Goal: Task Accomplishment & Management: Complete application form

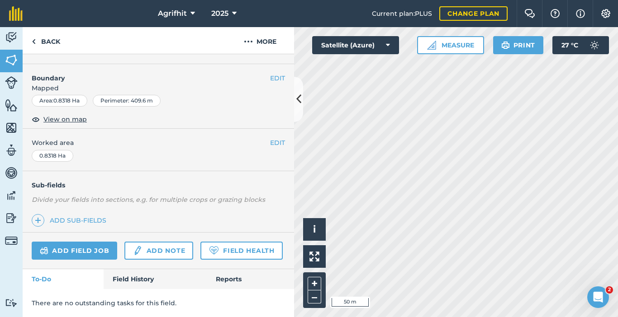
scroll to position [144, 0]
click at [89, 242] on link "Add field job" at bounding box center [74, 251] width 85 height 18
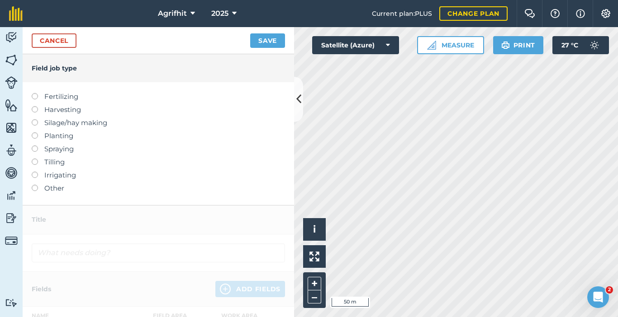
click at [31, 148] on div "Fertilizing Harvesting Silage/hay making Planting Spraying Tilling Irrigating O…" at bounding box center [158, 143] width 271 height 123
click at [33, 146] on label at bounding box center [38, 146] width 13 height 0
type input "Spraying"
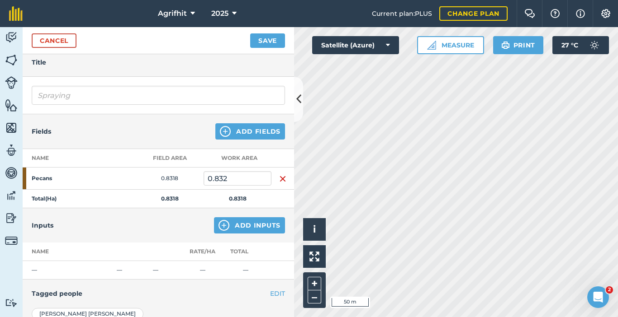
scroll to position [90, 0]
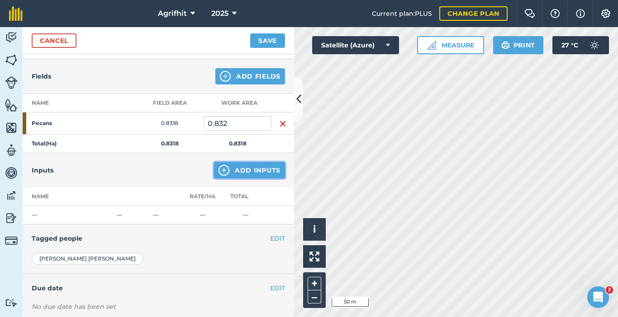
click at [259, 171] on button "Add Inputs" at bounding box center [249, 170] width 71 height 16
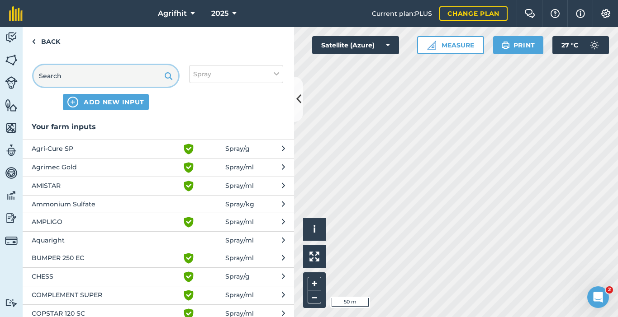
click at [126, 70] on input "text" at bounding box center [105, 76] width 145 height 22
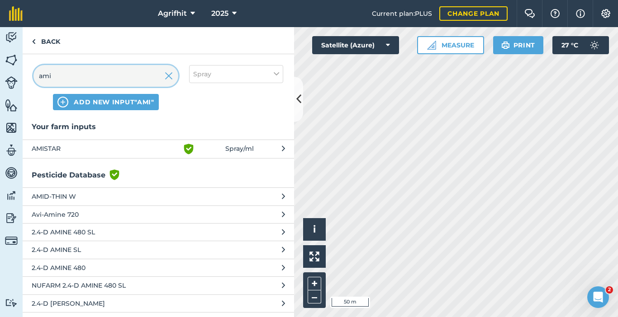
type input "ami"
click at [80, 144] on span "AMISTAR" at bounding box center [106, 149] width 148 height 11
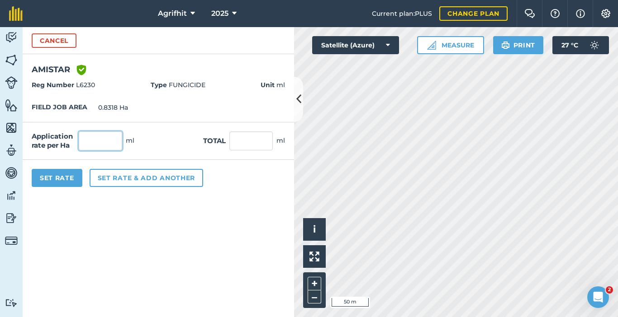
click at [114, 144] on input "text" at bounding box center [100, 141] width 43 height 19
type input "500"
type input "415.9"
click at [67, 177] on button "Set Rate" at bounding box center [57, 178] width 51 height 18
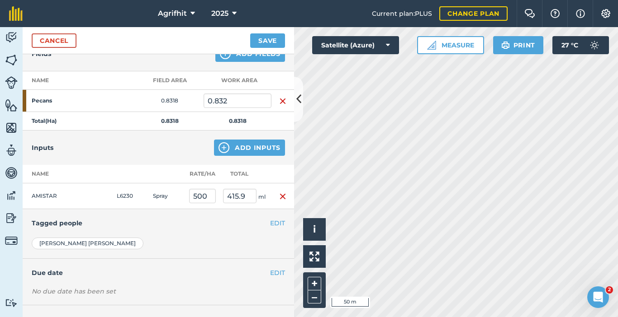
scroll to position [136, 0]
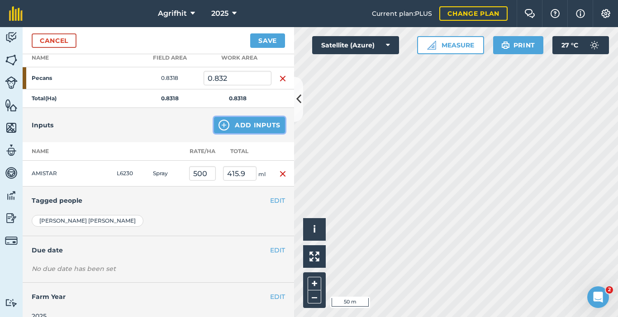
click at [248, 127] on button "Add Inputs" at bounding box center [249, 125] width 71 height 16
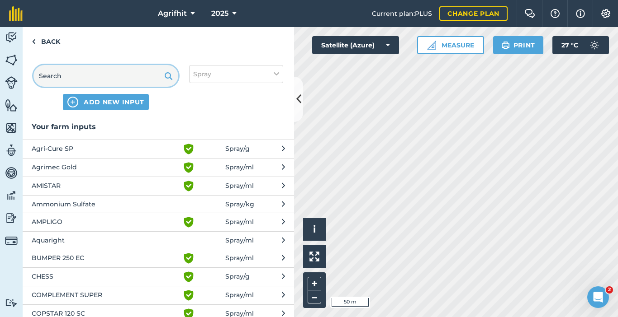
click at [117, 76] on input "text" at bounding box center [105, 76] width 145 height 22
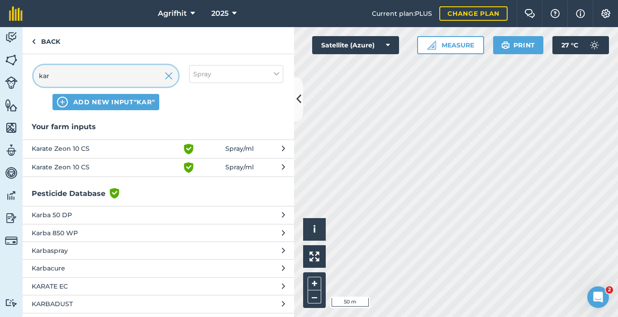
type input "kar"
click at [85, 147] on span "Karate Zeon 10 CS" at bounding box center [106, 149] width 148 height 11
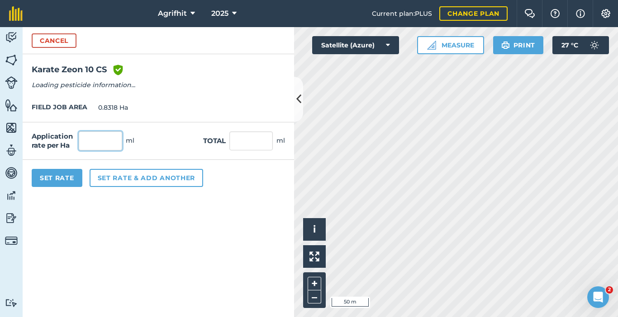
click at [112, 142] on input "text" at bounding box center [100, 141] width 43 height 19
type input "10"
click button "Cancel" at bounding box center [54, 40] width 45 height 14
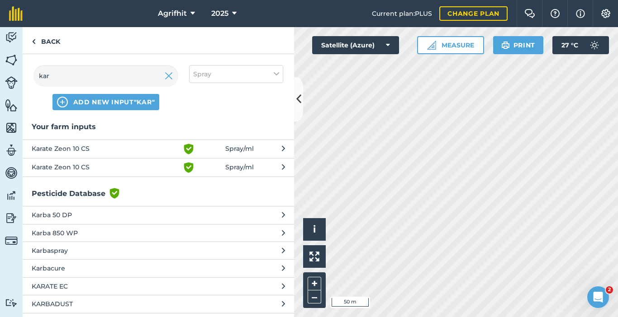
click at [73, 151] on span "Karate Zeon 10 CS" at bounding box center [106, 149] width 148 height 11
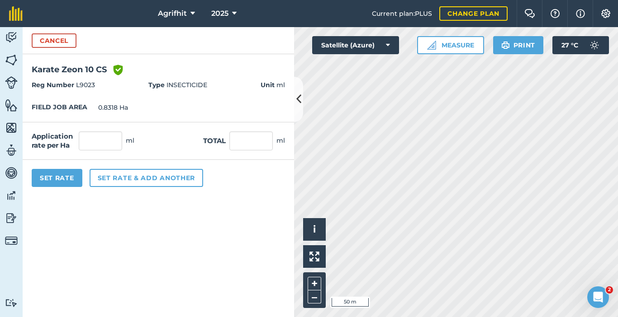
drag, startPoint x: 52, startPoint y: 48, endPoint x: 88, endPoint y: 93, distance: 57.6
click at [52, 48] on div "Cancel" at bounding box center [158, 40] width 271 height 27
click at [64, 44] on button "Cancel" at bounding box center [54, 40] width 45 height 14
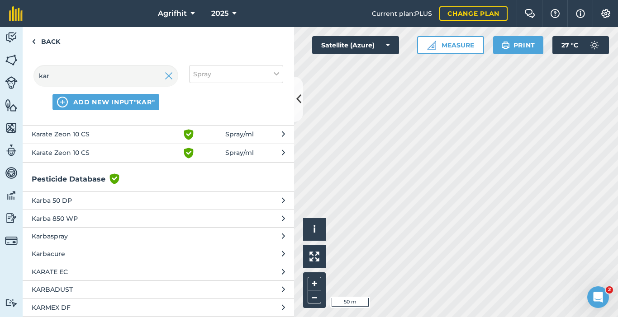
scroll to position [0, 0]
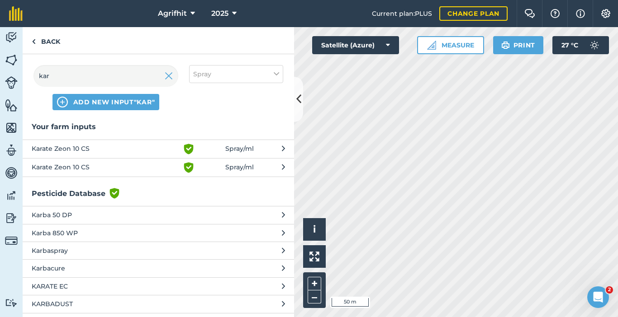
click at [83, 146] on span "Karate Zeon 10 CS" at bounding box center [106, 149] width 148 height 11
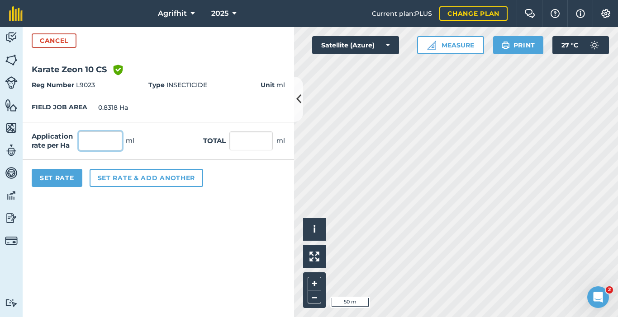
click at [103, 144] on input "text" at bounding box center [100, 141] width 43 height 19
type input "10"
type input "8.318"
click at [65, 181] on button "Set Rate" at bounding box center [57, 178] width 51 height 18
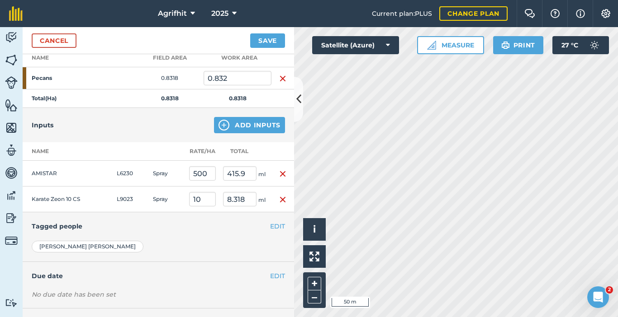
scroll to position [175, 0]
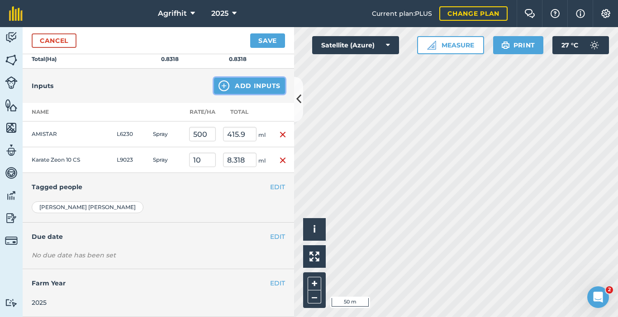
click at [249, 88] on button "Add Inputs" at bounding box center [249, 86] width 71 height 16
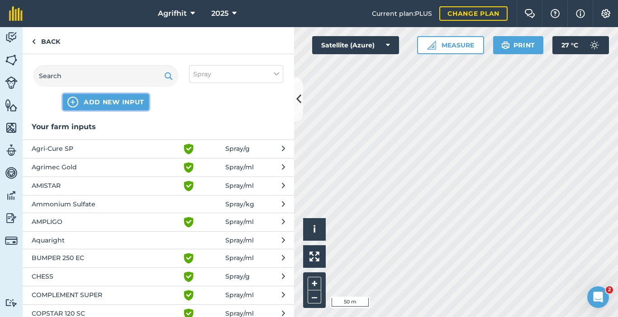
click at [123, 100] on span "ADD NEW INPUT" at bounding box center [114, 102] width 61 height 9
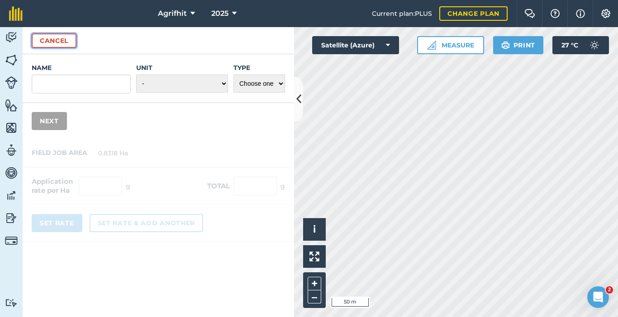
click at [61, 42] on button "Cancel" at bounding box center [54, 40] width 45 height 14
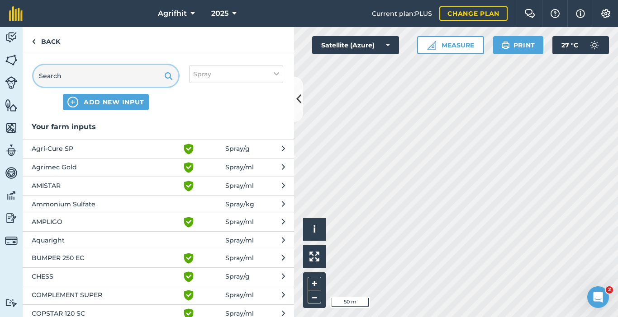
click at [101, 79] on input "text" at bounding box center [105, 76] width 145 height 22
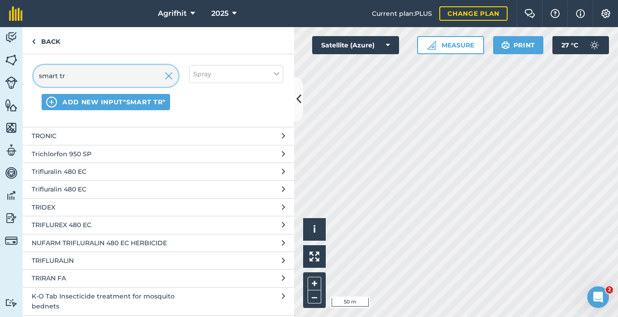
scroll to position [407, 0]
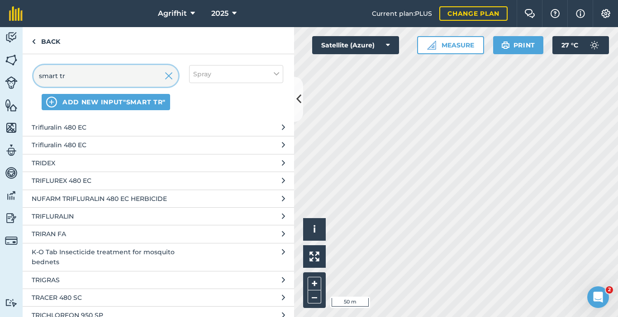
click at [86, 76] on input "smart tr" at bounding box center [105, 76] width 145 height 22
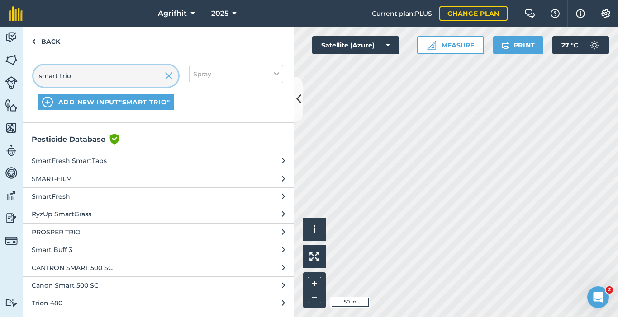
scroll to position [0, 0]
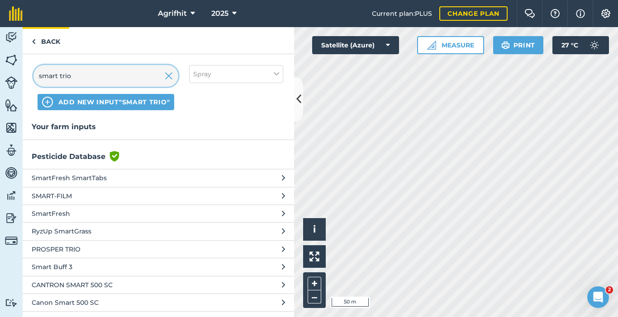
type input "smart trio"
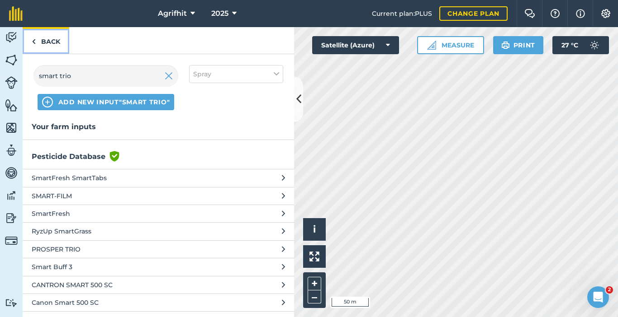
click at [51, 44] on link "Back" at bounding box center [46, 40] width 47 height 27
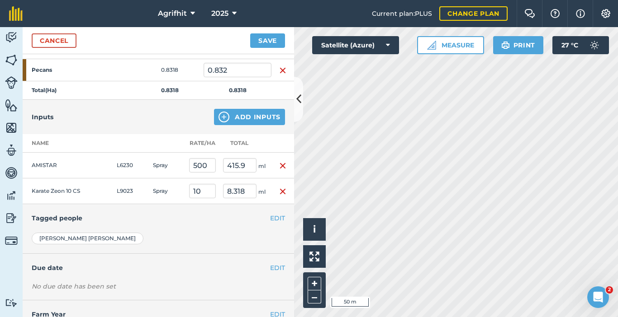
scroll to position [175, 0]
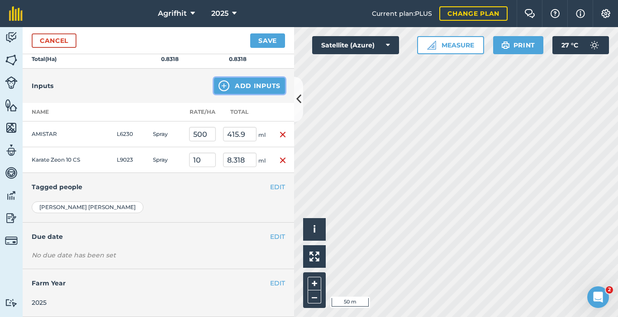
click at [243, 88] on button "Add Inputs" at bounding box center [249, 86] width 71 height 16
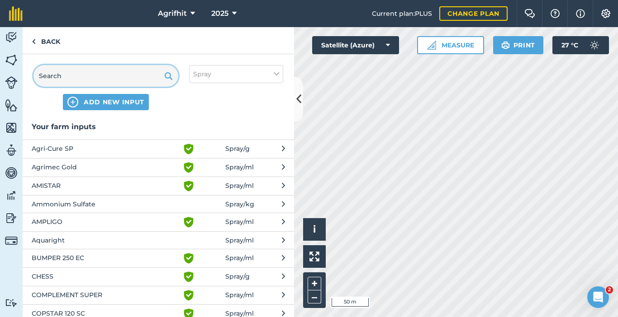
click at [124, 78] on input "text" at bounding box center [105, 76] width 145 height 22
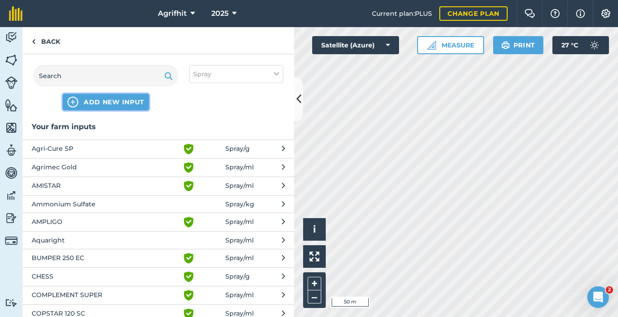
click at [130, 101] on span "ADD NEW INPUT" at bounding box center [114, 102] width 61 height 9
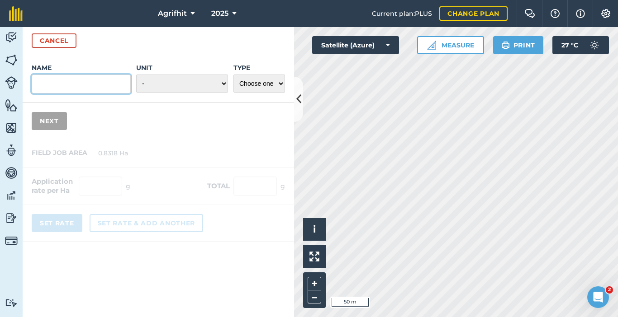
click at [69, 86] on input "Name" at bounding box center [81, 84] width 99 height 19
type input "S"
click at [95, 81] on input "Br" at bounding box center [81, 84] width 99 height 19
type input "B"
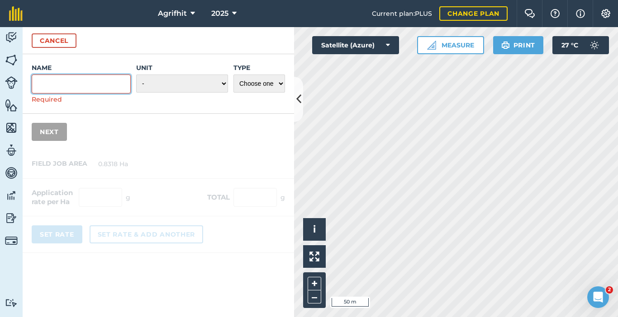
type input "b"
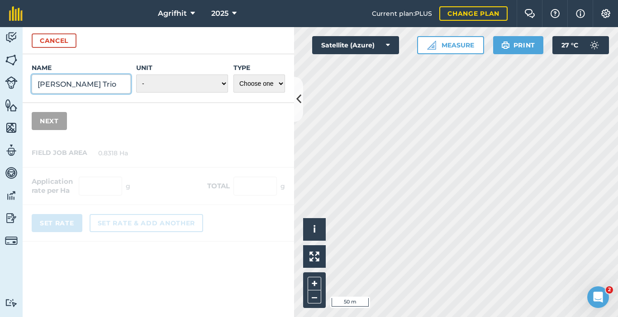
type input "[PERSON_NAME] Trio"
click at [220, 86] on select "- Grams/g Kilograms/kg Metric tonnes/t Millilitres/ml Litres/L Ounces/oz Pounds…" at bounding box center [182, 84] width 92 height 18
select select "MILLILITRES"
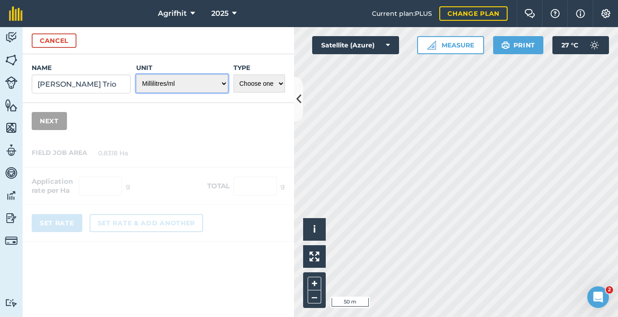
click at [136, 75] on select "- Grams/g Kilograms/kg Metric tonnes/t Millilitres/ml Litres/L Ounces/oz Pounds…" at bounding box center [182, 84] width 92 height 18
click at [281, 87] on select "Choose one Fertilizer Seed Spray Fuel Other" at bounding box center [259, 84] width 52 height 18
select select "SPRAY"
click at [233, 75] on select "Choose one Fertilizer Seed Spray Fuel Other" at bounding box center [259, 84] width 52 height 18
click at [51, 123] on button "Next" at bounding box center [49, 121] width 35 height 18
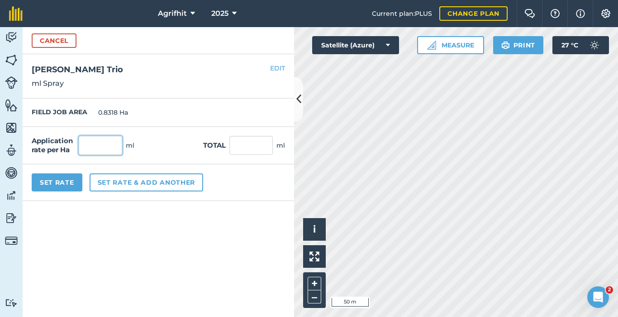
click at [109, 139] on input "text" at bounding box center [100, 145] width 43 height 19
type input "500"
click button "Cancel" at bounding box center [54, 40] width 45 height 14
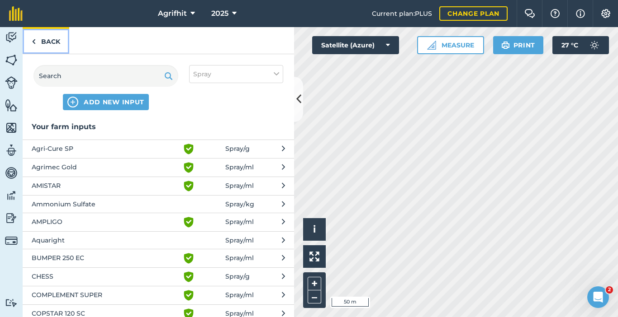
click at [48, 44] on link "Back" at bounding box center [46, 40] width 47 height 27
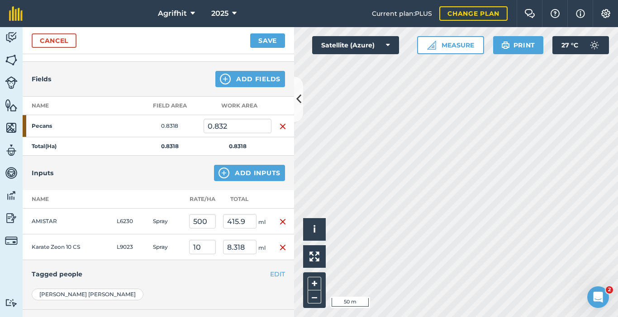
scroll to position [85, 0]
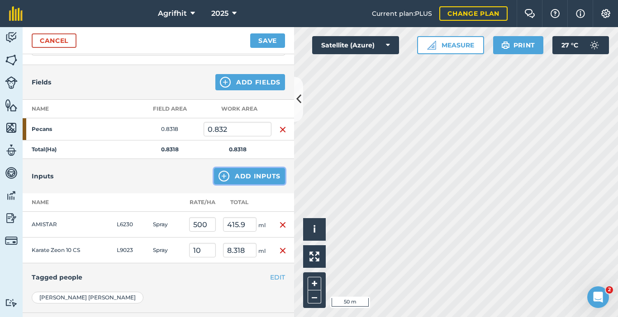
click at [255, 176] on button "Add Inputs" at bounding box center [249, 176] width 71 height 16
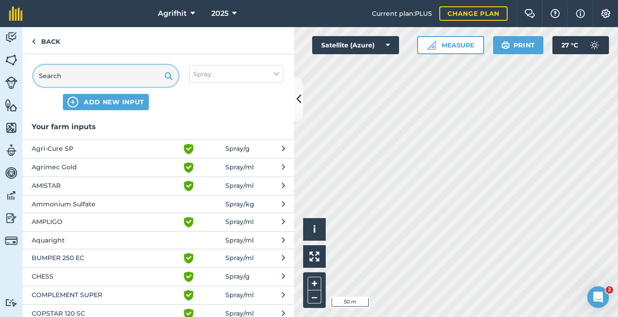
click at [83, 78] on input "text" at bounding box center [105, 76] width 145 height 22
type input "s"
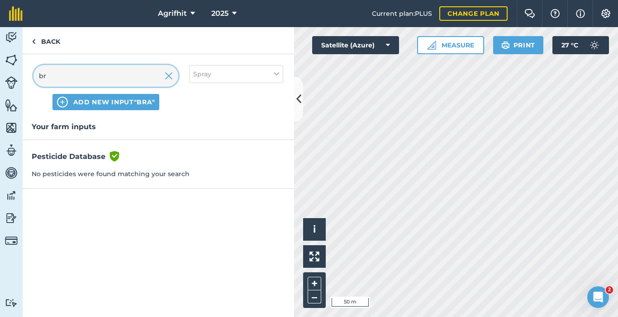
type input "b"
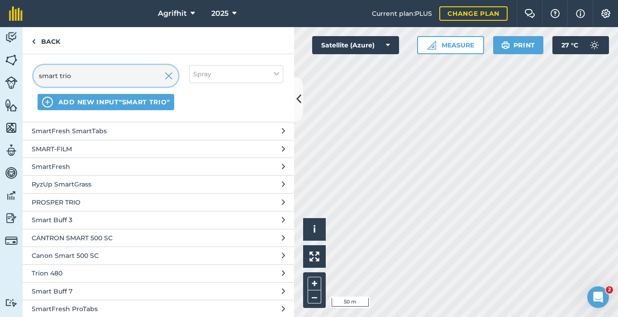
scroll to position [48, 0]
type input "smart trio"
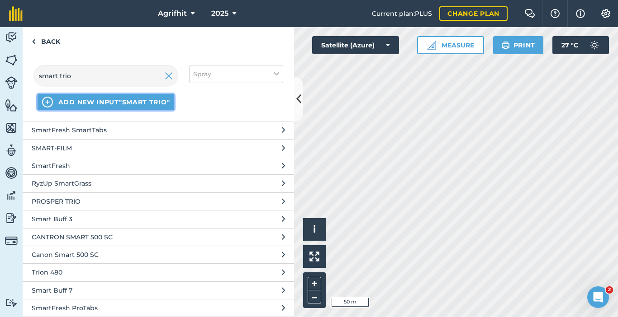
click at [97, 103] on span "ADD NEW INPUT "smart trio"" at bounding box center [114, 102] width 112 height 9
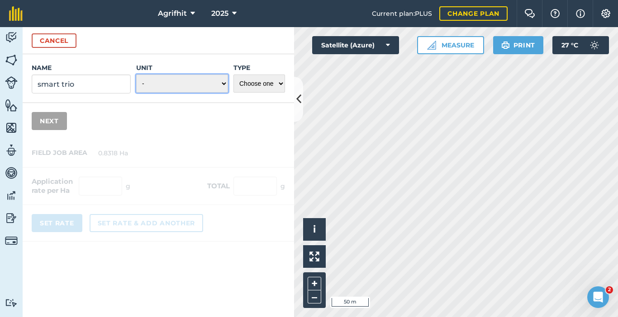
drag, startPoint x: 194, startPoint y: 85, endPoint x: 208, endPoint y: 89, distance: 14.5
click at [194, 85] on select "- Grams/g Kilograms/kg Metric tonnes/t Millilitres/ml Litres/L Ounces/oz Pounds…" at bounding box center [182, 84] width 92 height 18
click at [84, 82] on input "smart trio" at bounding box center [81, 84] width 99 height 19
click at [37, 85] on input "smart trio" at bounding box center [81, 84] width 99 height 19
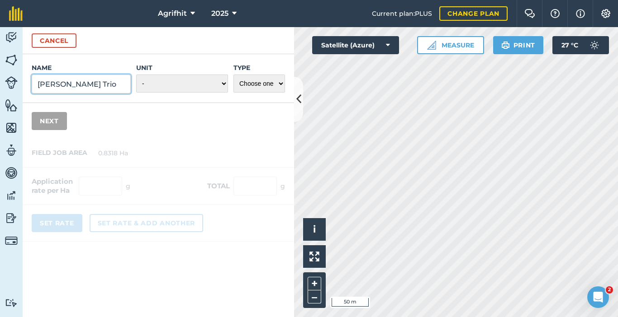
type input "[PERSON_NAME] Trio"
drag, startPoint x: 222, startPoint y: 84, endPoint x: 216, endPoint y: 90, distance: 9.0
click at [222, 84] on select "- Grams/g Kilograms/kg Metric tonnes/t Millilitres/ml Litres/L Ounces/oz Pounds…" at bounding box center [182, 84] width 92 height 18
select select "MILLILITRES"
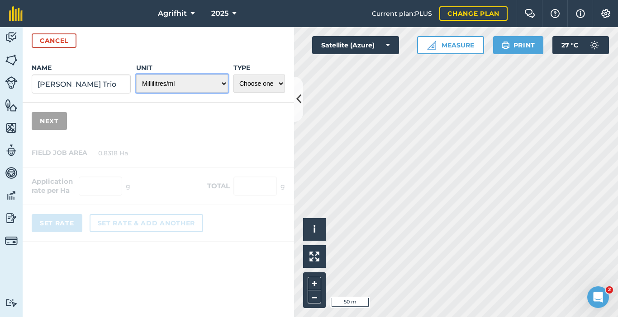
click at [136, 75] on select "- Grams/g Kilograms/kg Metric tonnes/t Millilitres/ml Litres/L Ounces/oz Pounds…" at bounding box center [182, 84] width 92 height 18
click at [283, 88] on select "Choose one Fertilizer Seed Spray Fuel Other" at bounding box center [259, 84] width 52 height 18
select select "SPRAY"
click at [233, 75] on select "Choose one Fertilizer Seed Spray Fuel Other" at bounding box center [259, 84] width 52 height 18
click at [51, 121] on button "Next" at bounding box center [49, 121] width 35 height 18
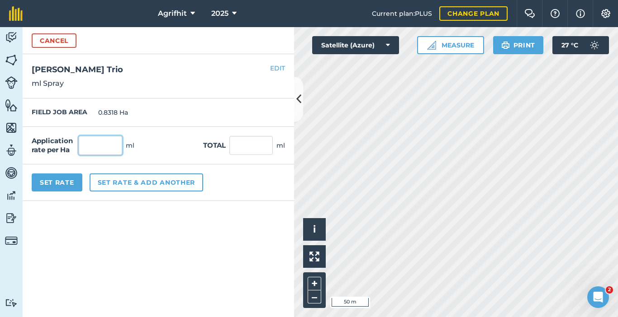
click at [97, 151] on input "text" at bounding box center [100, 145] width 43 height 19
click at [96, 149] on input "text" at bounding box center [100, 145] width 43 height 19
type input "500"
type input "415.9"
click at [66, 177] on button "Set Rate" at bounding box center [57, 183] width 51 height 18
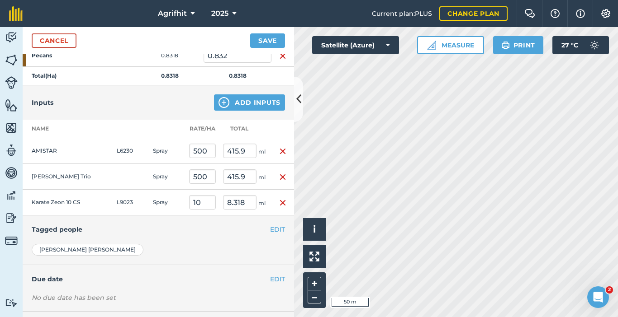
scroll to position [110, 0]
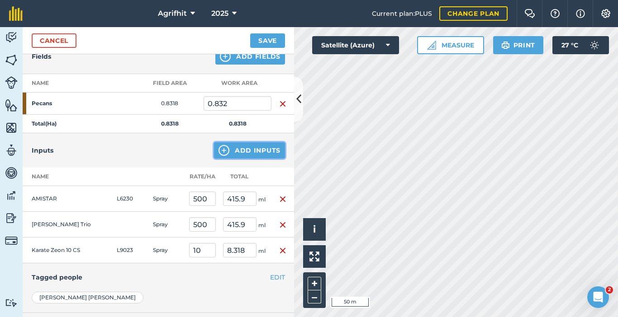
click at [251, 150] on button "Add Inputs" at bounding box center [249, 150] width 71 height 16
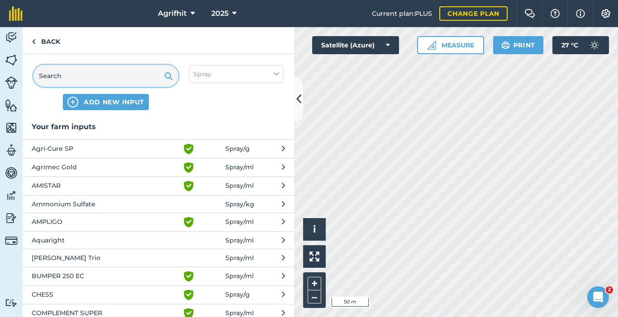
click at [132, 76] on input "text" at bounding box center [105, 76] width 145 height 22
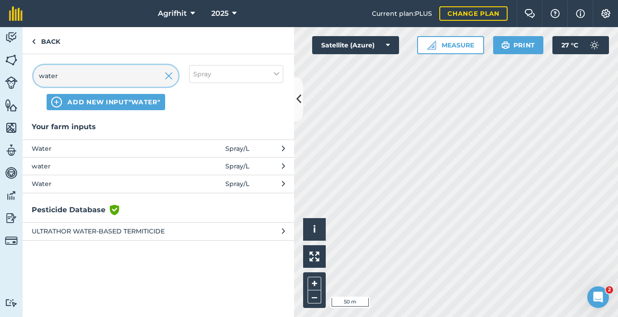
type input "water"
click at [81, 147] on span "Water" at bounding box center [106, 149] width 148 height 10
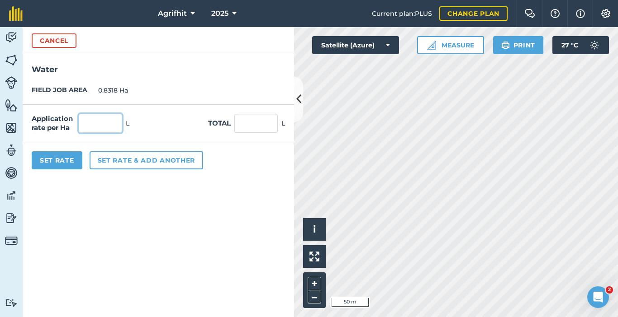
click at [91, 127] on input "text" at bounding box center [100, 123] width 43 height 19
type input "400"
click button "Cancel" at bounding box center [54, 40] width 45 height 14
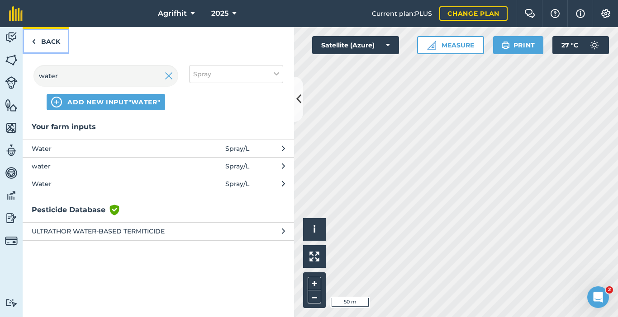
click at [48, 43] on link "Back" at bounding box center [46, 40] width 47 height 27
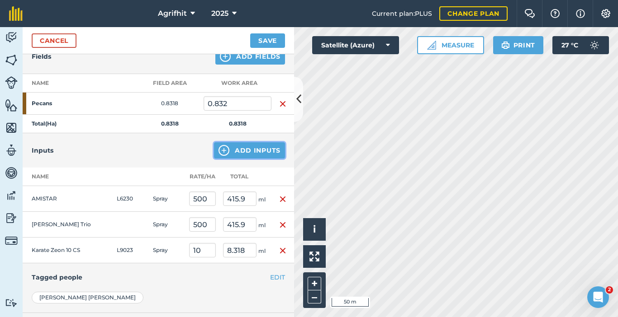
click at [255, 154] on button "Add Inputs" at bounding box center [249, 150] width 71 height 16
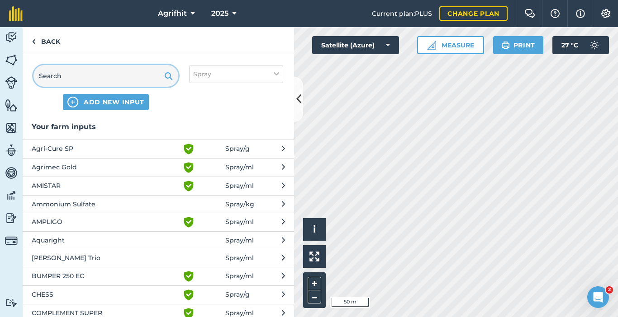
click at [110, 71] on input "text" at bounding box center [105, 76] width 145 height 22
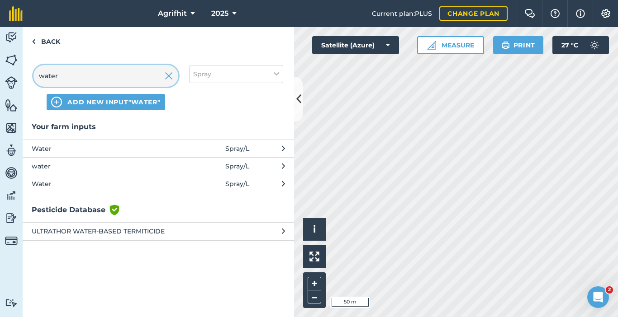
type input "water"
click at [151, 155] on button "Water Spray / L" at bounding box center [158, 149] width 271 height 18
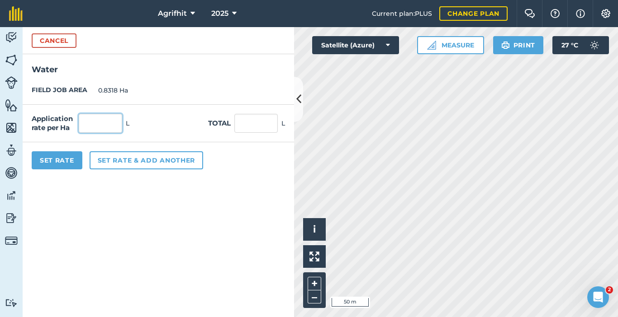
click at [96, 125] on input "text" at bounding box center [100, 123] width 43 height 19
type input "400"
type input "332.72"
click at [62, 163] on button "Set Rate" at bounding box center [57, 160] width 51 height 18
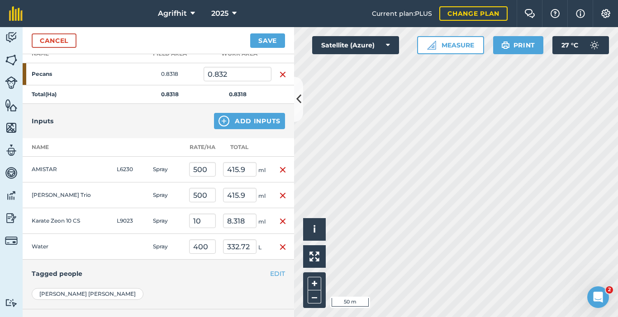
scroll to position [156, 0]
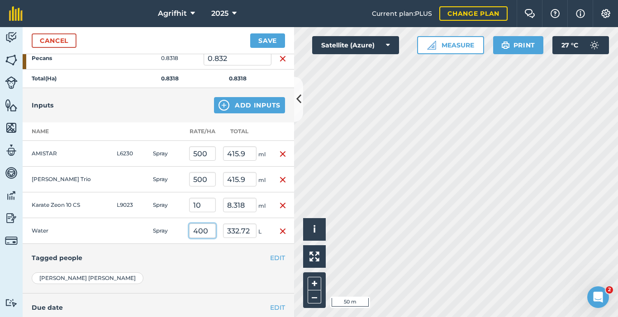
click at [198, 231] on input "400" at bounding box center [202, 231] width 27 height 14
type input "500"
click at [250, 33] on button "Save" at bounding box center [267, 40] width 35 height 14
type input "415.9"
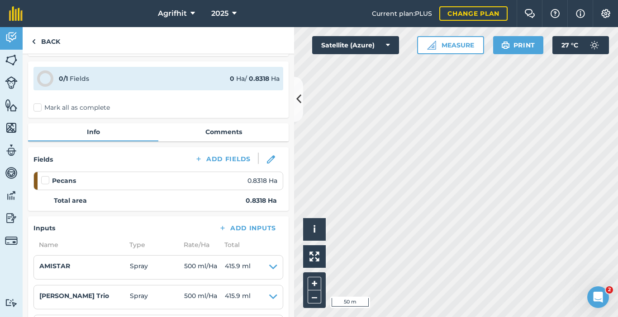
scroll to position [136, 0]
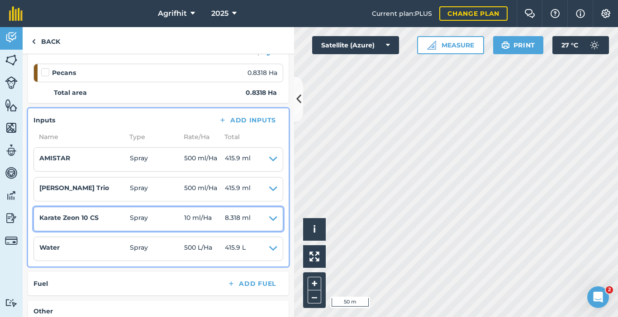
click at [269, 222] on icon at bounding box center [273, 219] width 8 height 13
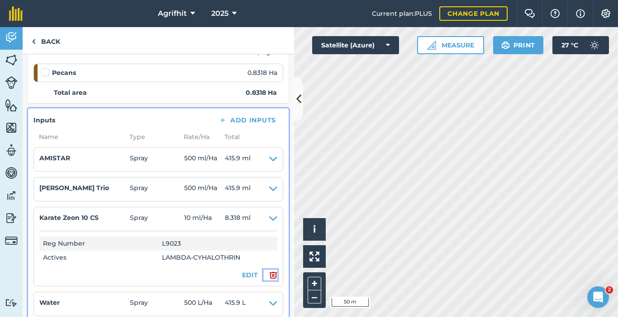
click at [269, 273] on img at bounding box center [273, 275] width 8 height 11
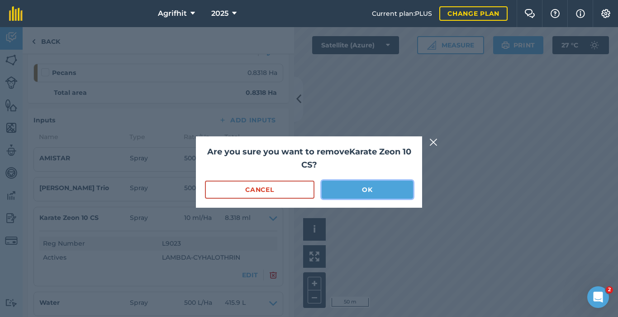
click at [374, 191] on button "OK" at bounding box center [367, 190] width 91 height 18
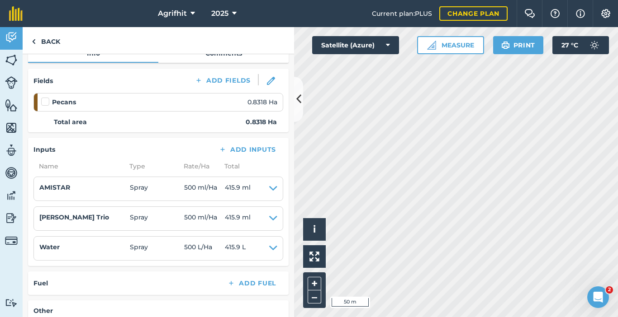
scroll to position [90, 0]
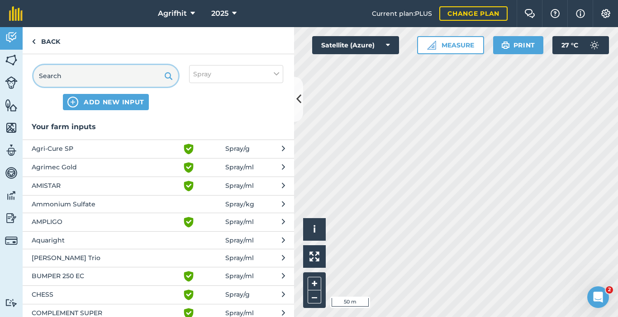
click at [90, 74] on input "text" at bounding box center [105, 76] width 145 height 22
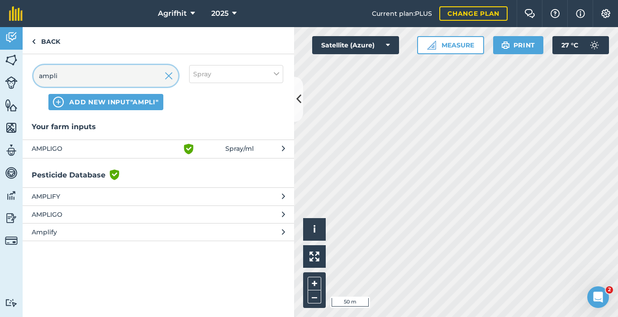
type input "ampli"
click at [71, 151] on span "AMPLIGO" at bounding box center [106, 149] width 148 height 11
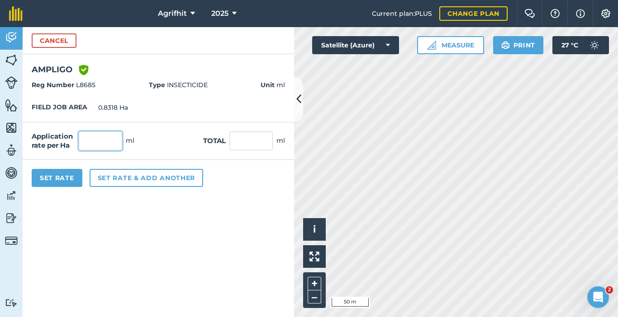
click at [99, 146] on input "text" at bounding box center [100, 141] width 43 height 19
type input "22"
click button "Cancel" at bounding box center [54, 40] width 45 height 14
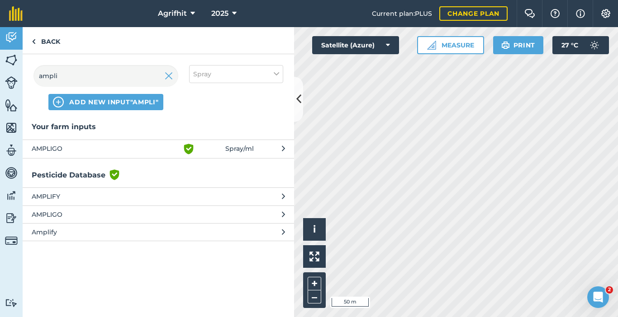
click at [66, 144] on span "AMPLIGO" at bounding box center [106, 149] width 148 height 11
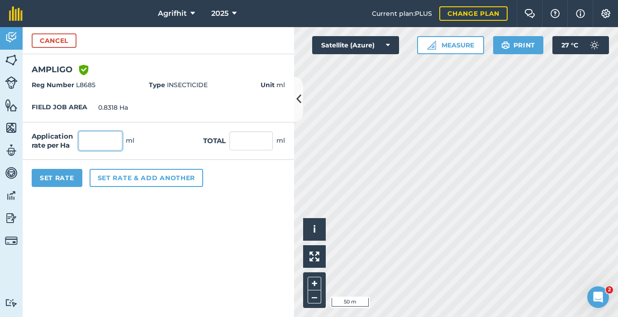
click at [97, 139] on input "text" at bounding box center [100, 141] width 43 height 19
type input "22"
type input "18.3"
click at [56, 180] on button "Set Rate" at bounding box center [57, 178] width 51 height 18
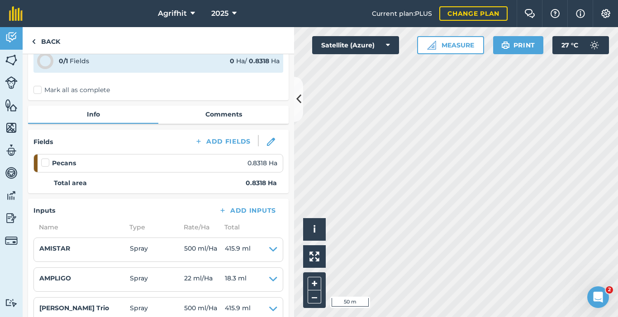
scroll to position [136, 0]
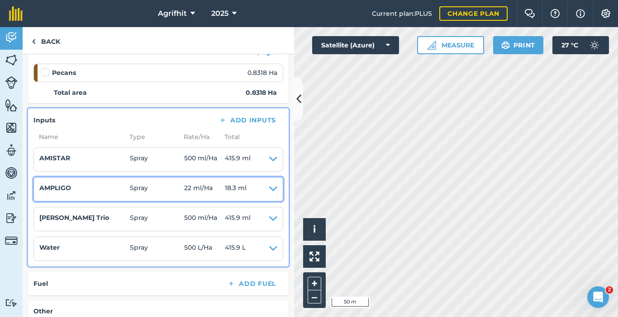
click at [269, 189] on icon at bounding box center [273, 189] width 8 height 13
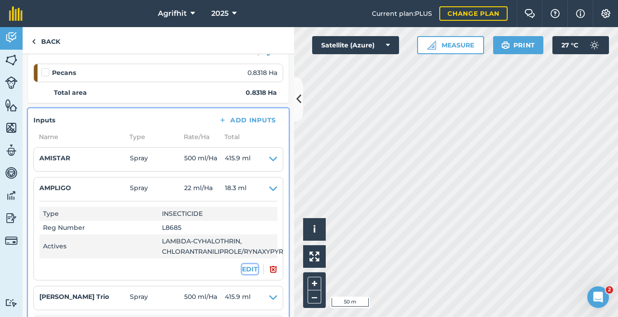
click at [246, 269] on button "EDIT" at bounding box center [250, 270] width 16 height 10
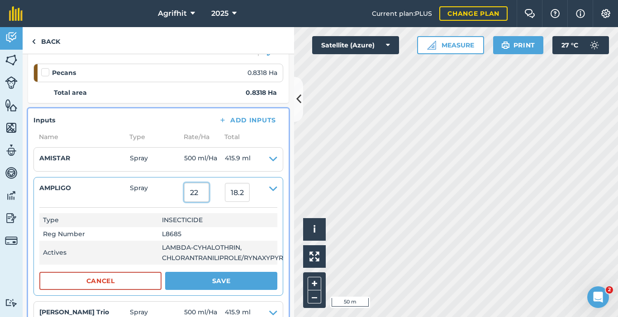
click at [202, 197] on input "22" at bounding box center [196, 192] width 25 height 19
type input "2"
type input "200"
type input "166.35999999999999"
click at [225, 283] on button "Save" at bounding box center [221, 281] width 112 height 18
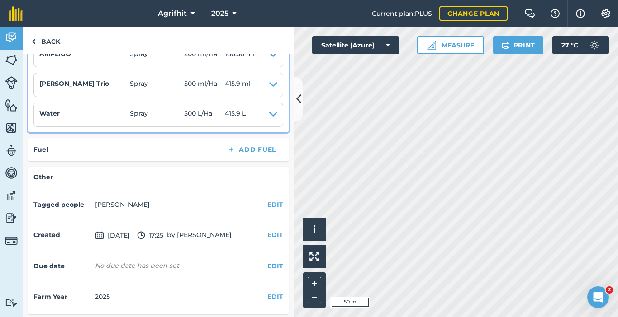
scroll to position [273, 0]
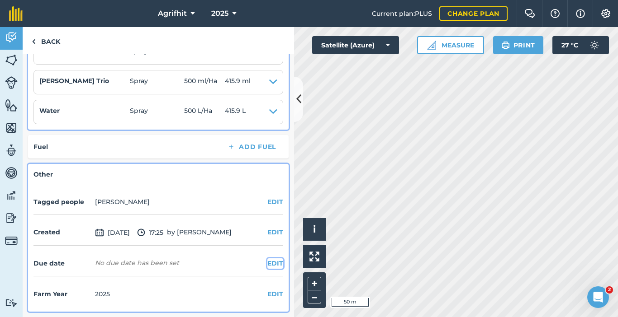
click at [267, 263] on button "EDIT" at bounding box center [275, 264] width 16 height 10
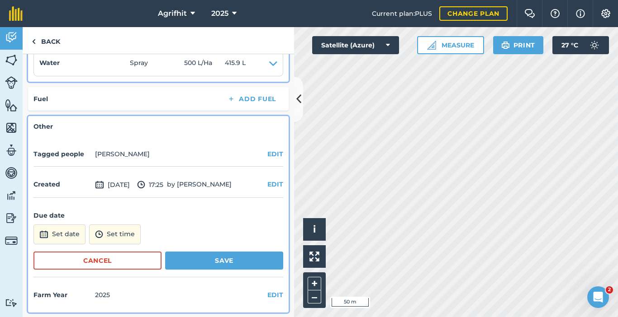
scroll to position [322, 0]
click at [55, 235] on button "Set date" at bounding box center [59, 234] width 52 height 20
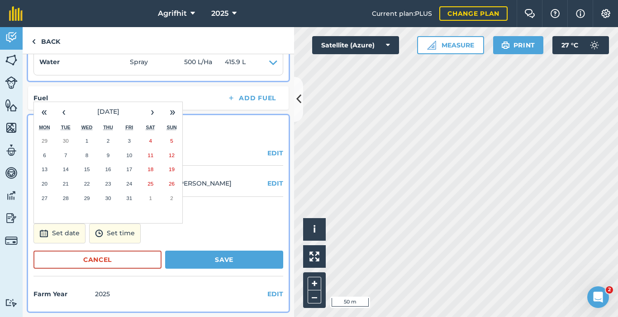
click at [128, 156] on abbr "10" at bounding box center [129, 155] width 6 height 6
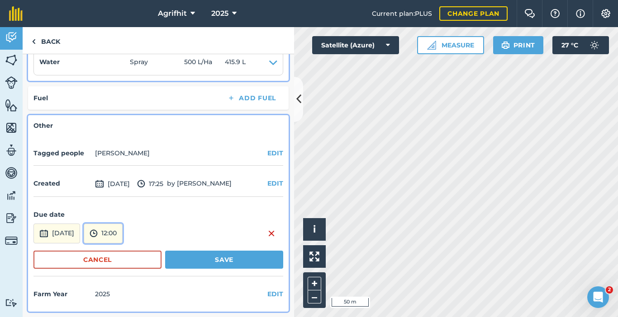
click at [123, 237] on button "12:00" at bounding box center [103, 234] width 39 height 20
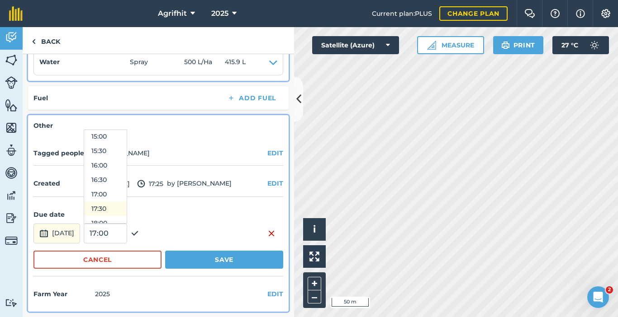
scroll to position [440, 0]
click at [125, 189] on button "17:00" at bounding box center [105, 190] width 43 height 14
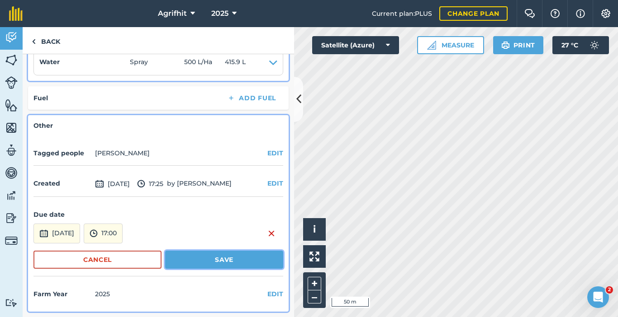
click at [232, 261] on button "Save" at bounding box center [224, 260] width 118 height 18
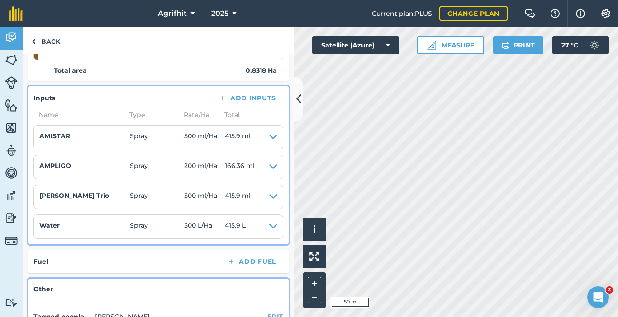
scroll to position [0, 0]
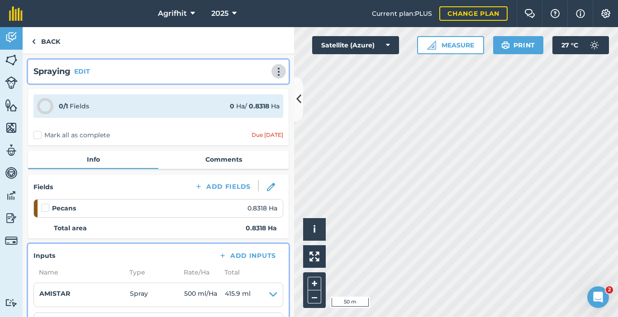
click at [273, 71] on img at bounding box center [278, 71] width 11 height 9
click at [250, 90] on link "Print" at bounding box center [260, 91] width 58 height 18
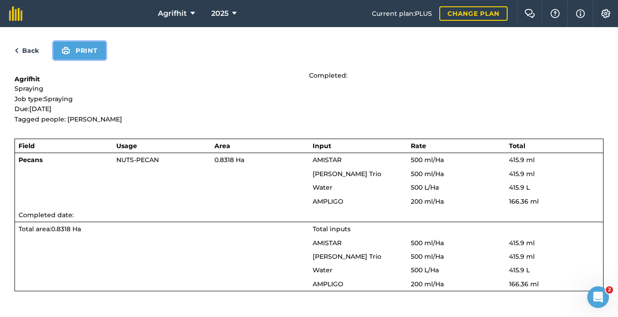
click at [99, 49] on button "Print" at bounding box center [79, 51] width 52 height 18
click at [32, 52] on link "Back" at bounding box center [26, 50] width 24 height 11
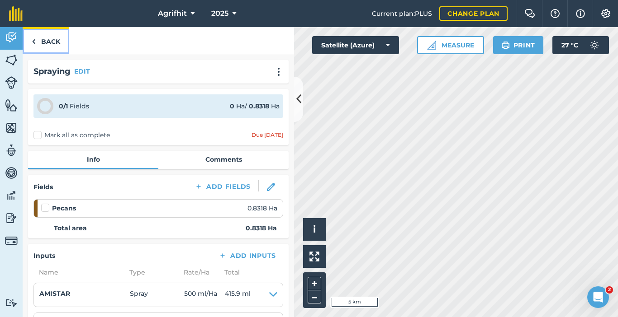
click at [49, 43] on link "Back" at bounding box center [46, 40] width 47 height 27
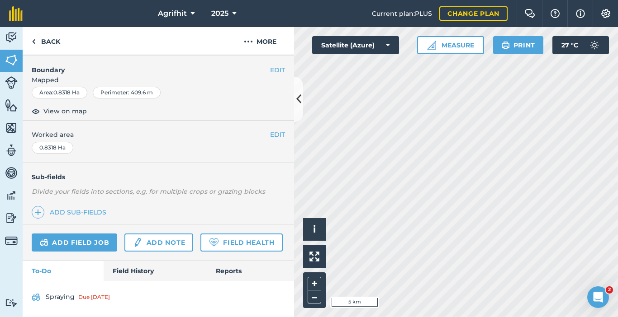
scroll to position [152, 0]
click at [90, 234] on link "Add field job" at bounding box center [74, 243] width 85 height 18
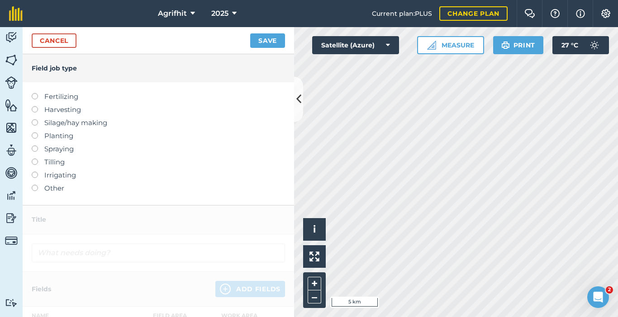
click at [36, 146] on label at bounding box center [38, 146] width 13 height 0
type input "Spraying"
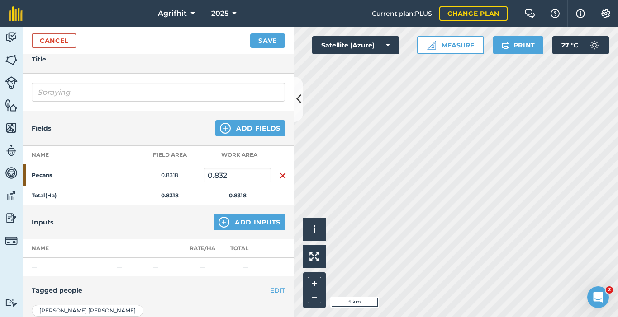
scroll to position [90, 0]
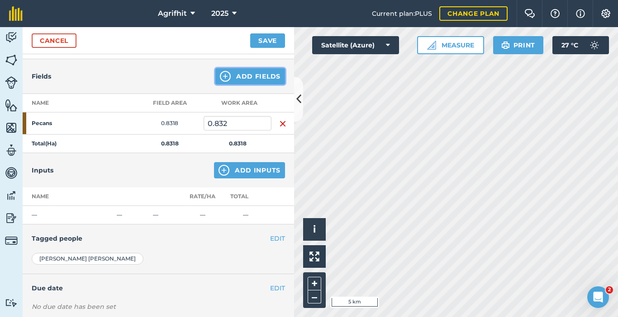
click at [248, 80] on button "Add Fields" at bounding box center [250, 76] width 70 height 16
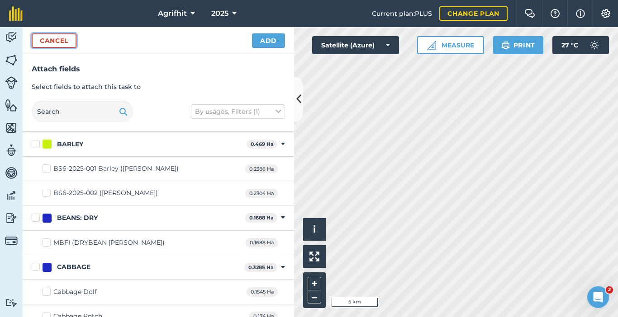
click at [60, 43] on button "Cancel" at bounding box center [54, 40] width 45 height 14
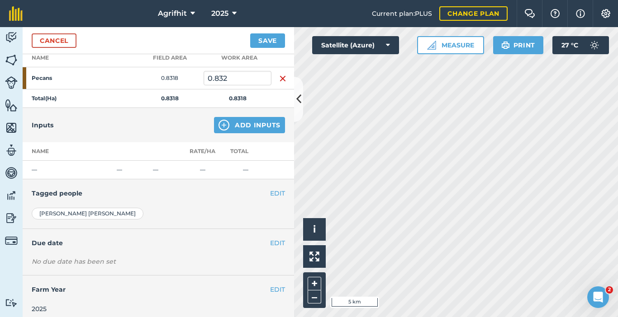
scroll to position [142, 0]
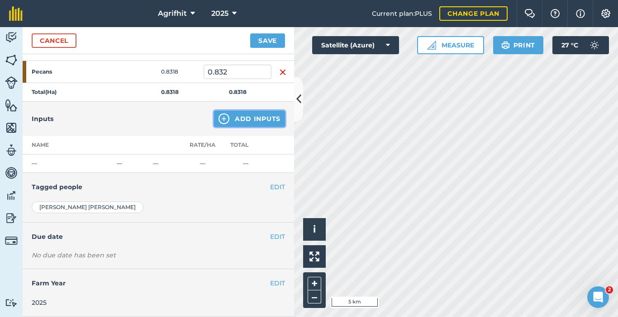
click at [231, 118] on button "Add Inputs" at bounding box center [249, 119] width 71 height 16
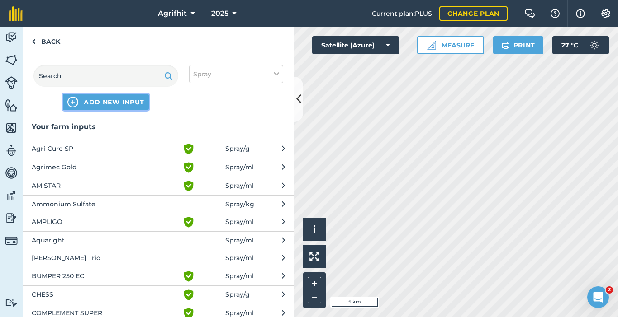
click at [95, 99] on span "ADD NEW INPUT" at bounding box center [114, 102] width 61 height 9
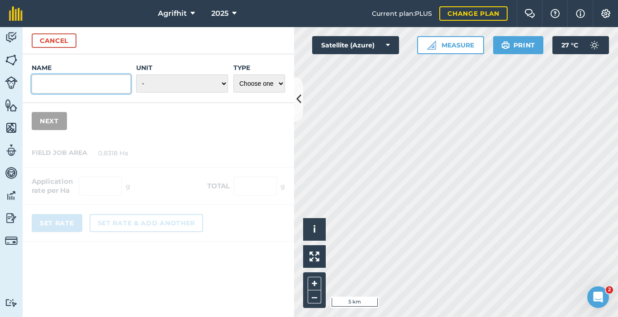
click at [92, 80] on input "Name" at bounding box center [81, 84] width 99 height 19
type input "s"
type input "M"
type input "a"
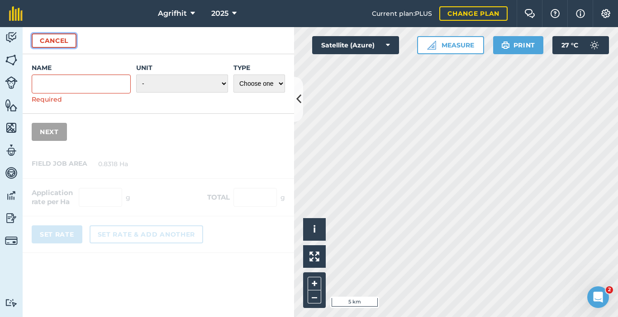
click at [64, 45] on button "Cancel" at bounding box center [54, 40] width 45 height 14
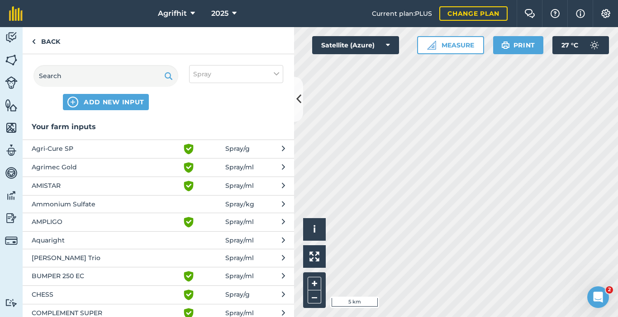
click at [61, 186] on span "AMISTAR" at bounding box center [106, 186] width 148 height 11
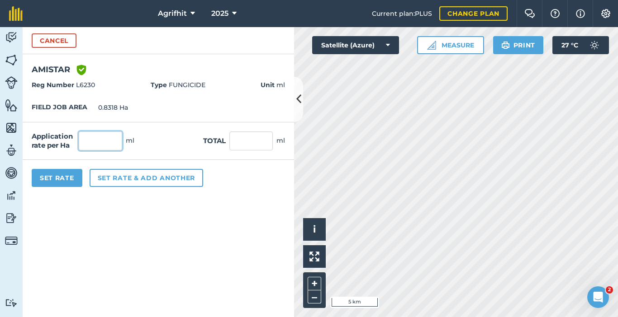
click at [104, 139] on input "text" at bounding box center [100, 141] width 43 height 19
type input "500"
type input "415.9"
click at [74, 183] on button "Set Rate" at bounding box center [57, 178] width 51 height 18
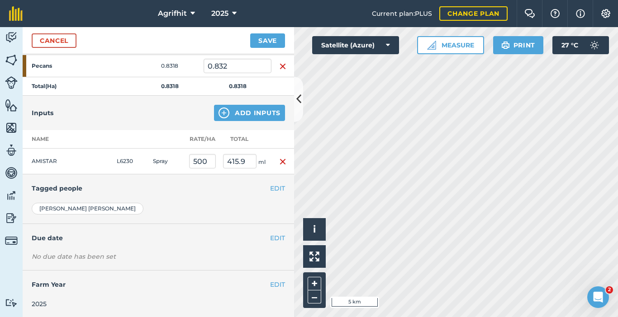
scroll to position [149, 0]
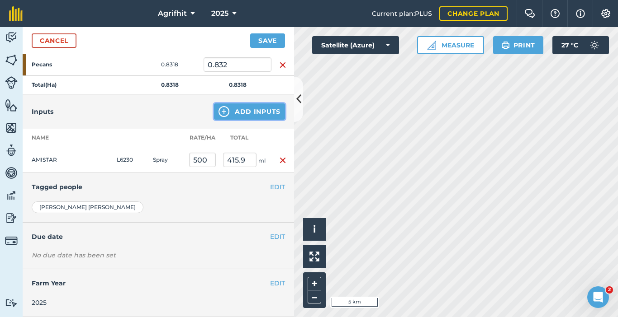
click at [258, 106] on button "Add Inputs" at bounding box center [249, 112] width 71 height 16
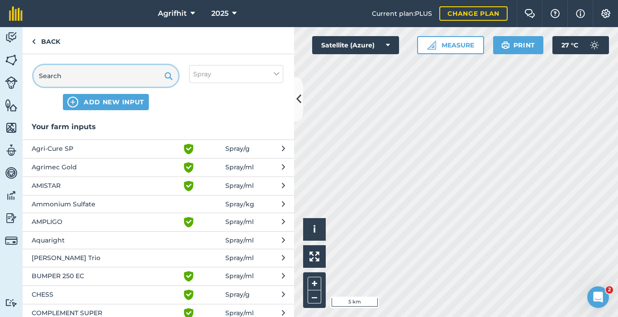
click at [99, 80] on input "text" at bounding box center [105, 76] width 145 height 22
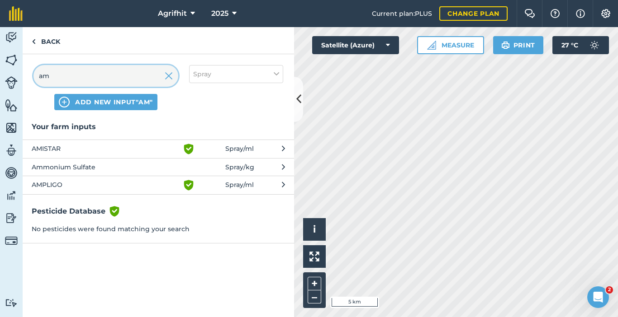
type input "am"
click at [76, 188] on span "AMPLIGO" at bounding box center [106, 185] width 148 height 11
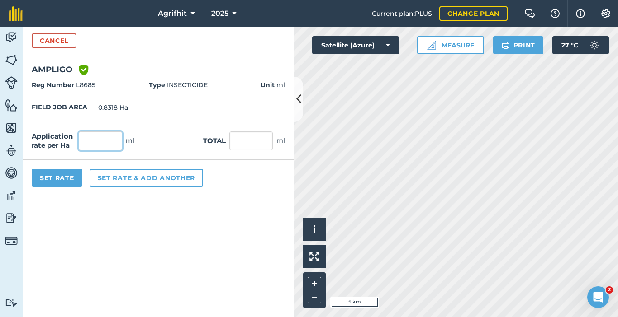
click at [114, 141] on input "text" at bounding box center [100, 141] width 43 height 19
type input "200"
type input "166.36"
click at [71, 177] on button "Set Rate" at bounding box center [57, 178] width 51 height 18
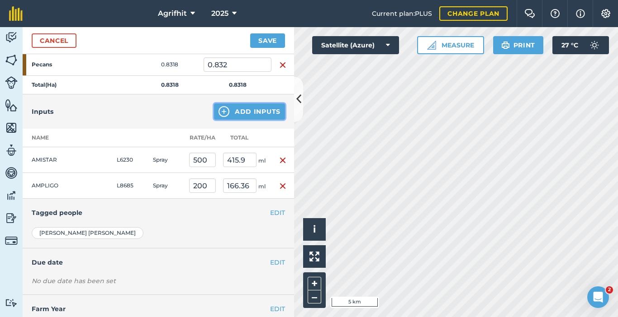
click at [253, 111] on button "Add Inputs" at bounding box center [249, 112] width 71 height 16
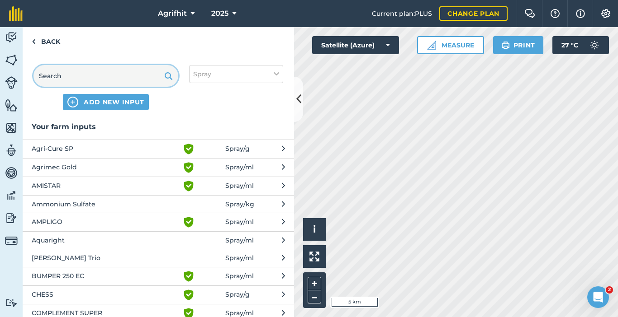
click at [107, 71] on input "text" at bounding box center [105, 76] width 145 height 22
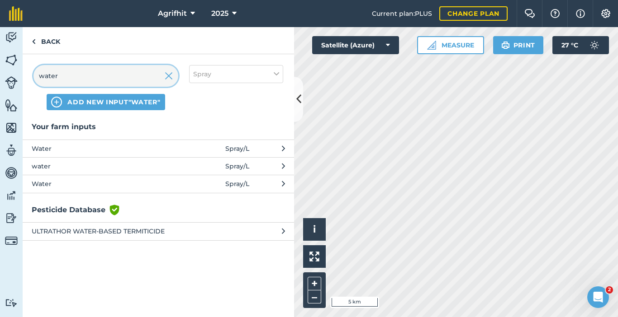
type input "water"
click at [91, 151] on span "Water" at bounding box center [106, 149] width 148 height 10
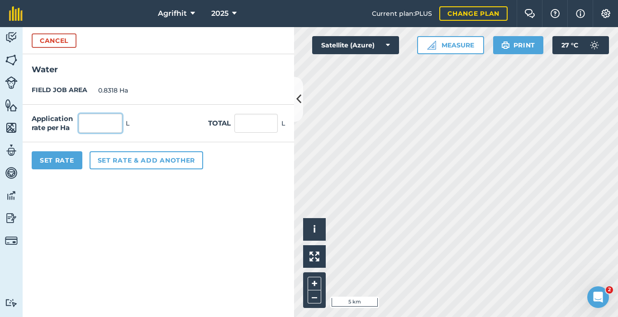
click at [102, 129] on input "text" at bounding box center [100, 123] width 43 height 19
type input "500"
type input "415.9"
click at [61, 163] on button "Set Rate" at bounding box center [57, 160] width 51 height 18
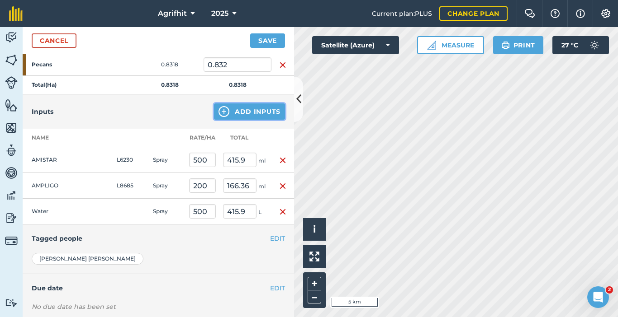
click at [267, 113] on button "Add Inputs" at bounding box center [249, 112] width 71 height 16
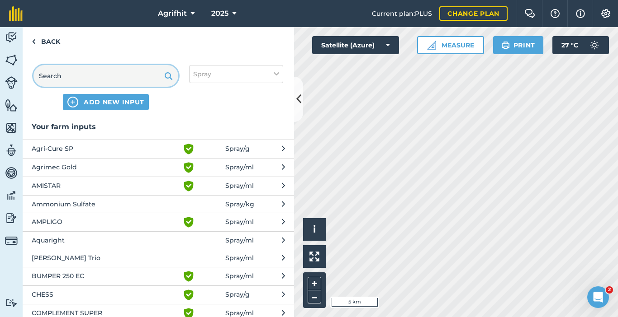
click at [74, 71] on input "text" at bounding box center [105, 76] width 145 height 22
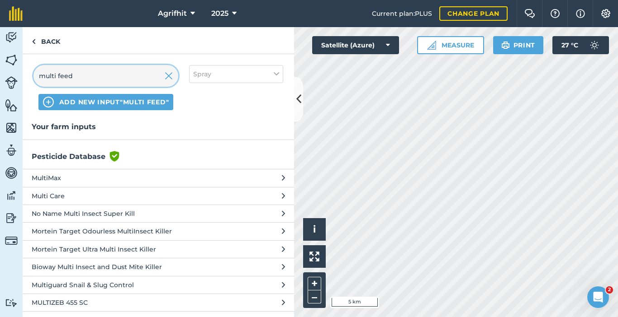
click at [94, 75] on input "multi feed" at bounding box center [105, 76] width 145 height 22
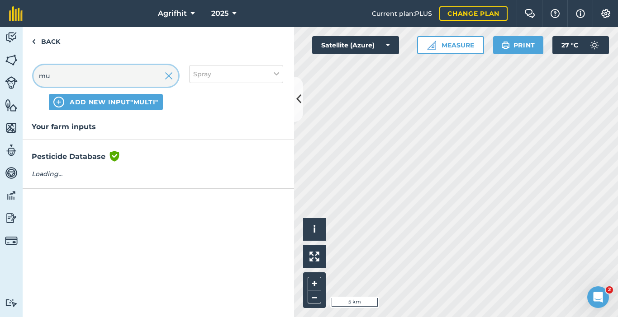
type input "m"
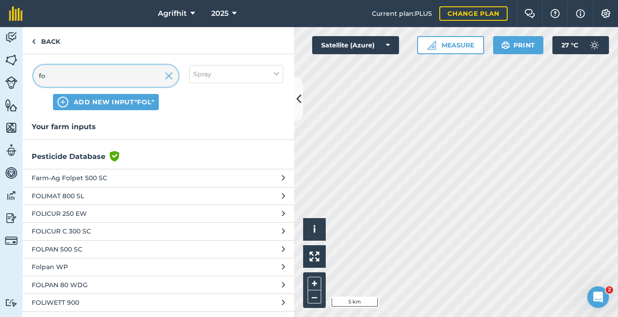
type input "f"
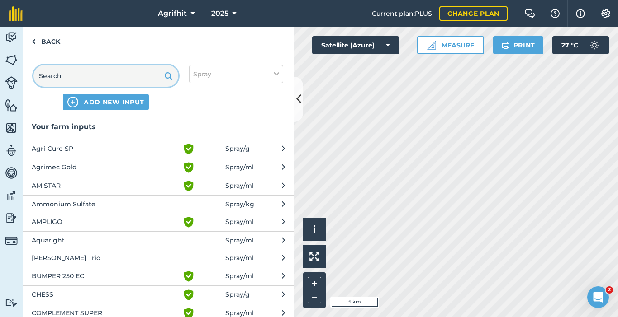
type input "s"
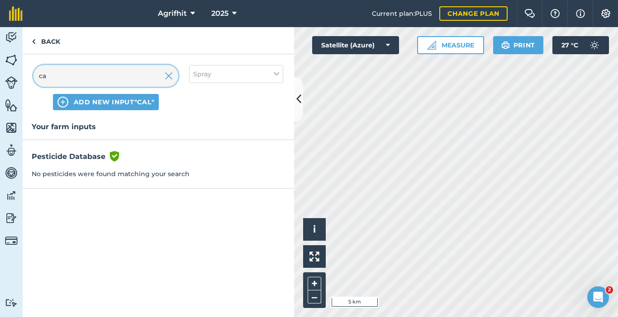
type input "c"
type input "k"
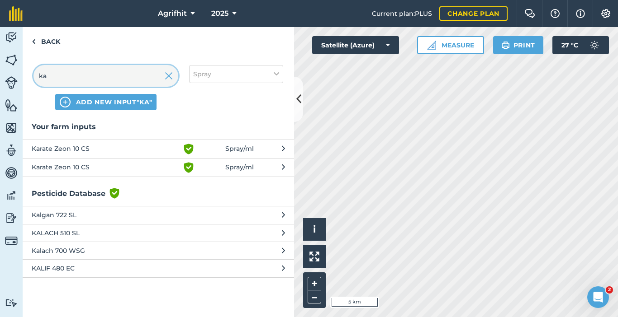
type input "k"
